Goal: Entertainment & Leisure: Consume media (video, audio)

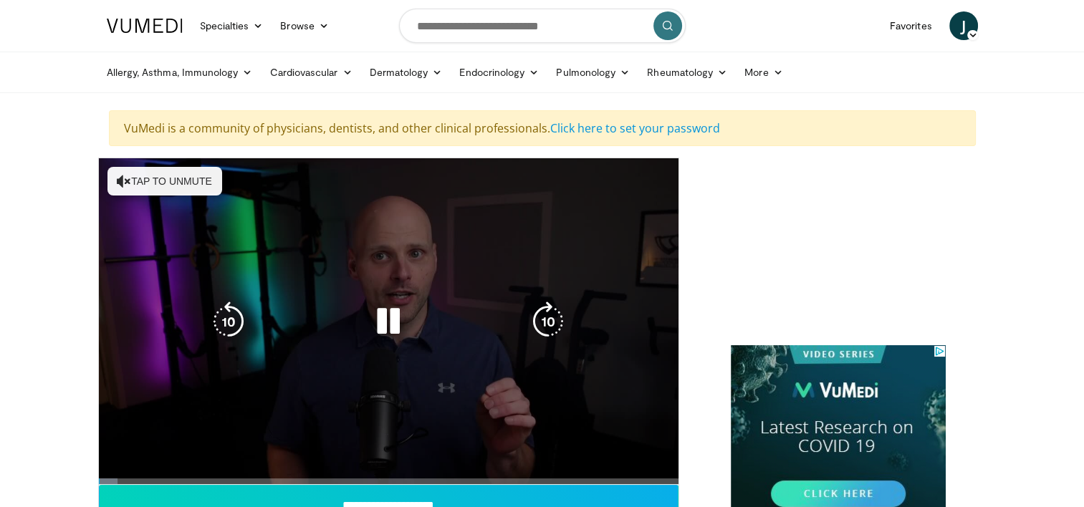
click at [665, 358] on div "10 seconds Tap to unmute" at bounding box center [389, 321] width 580 height 326
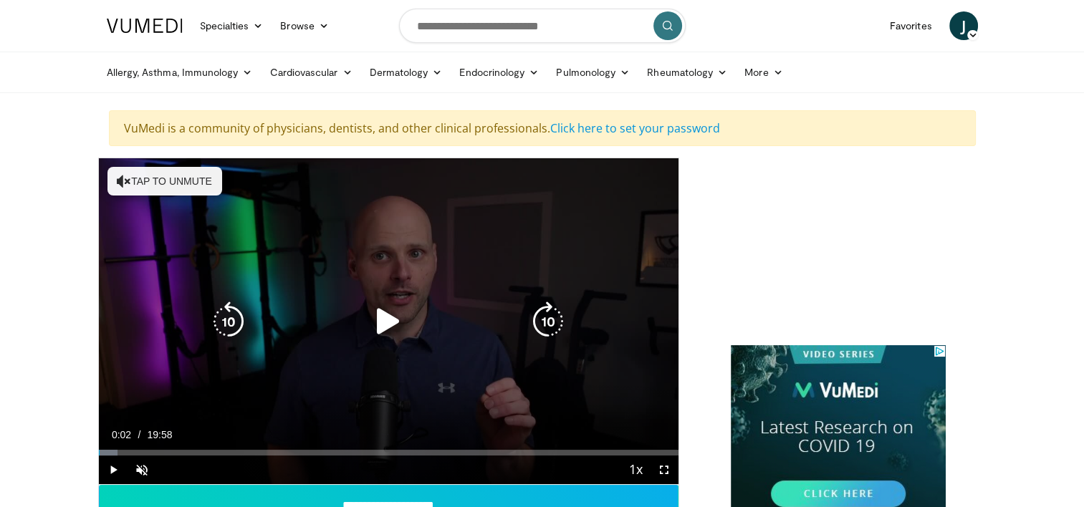
click at [175, 181] on div "10 seconds Tap to unmute" at bounding box center [389, 321] width 580 height 326
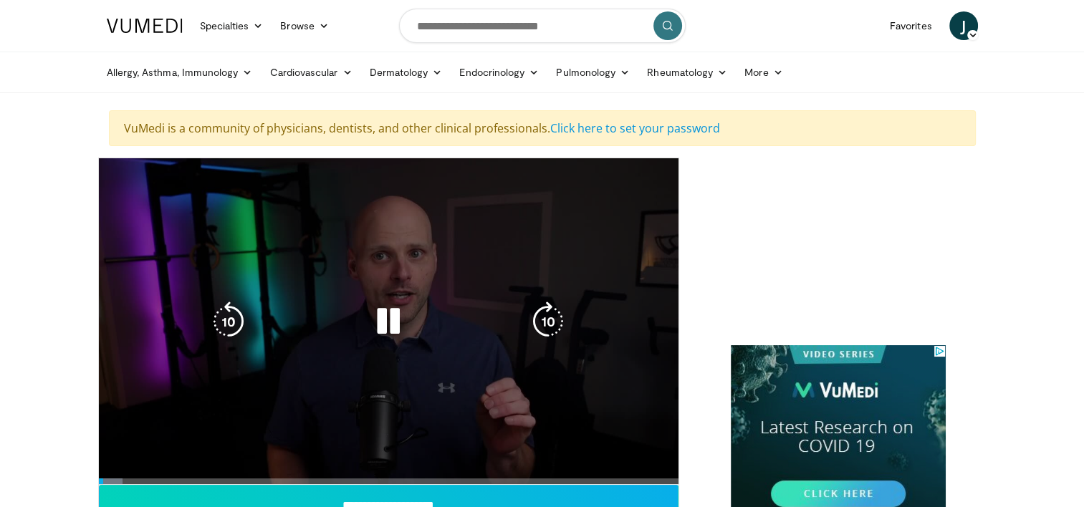
click at [360, 451] on video-js "**********" at bounding box center [389, 321] width 580 height 327
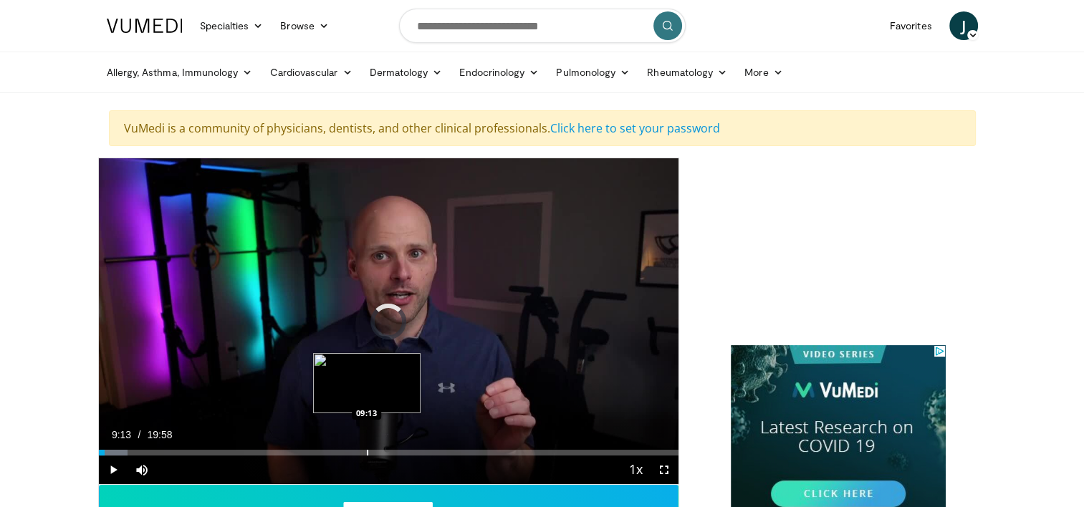
click at [367, 450] on div "Progress Bar" at bounding box center [367, 453] width 1 height 6
